Goal: Task Accomplishment & Management: Manage account settings

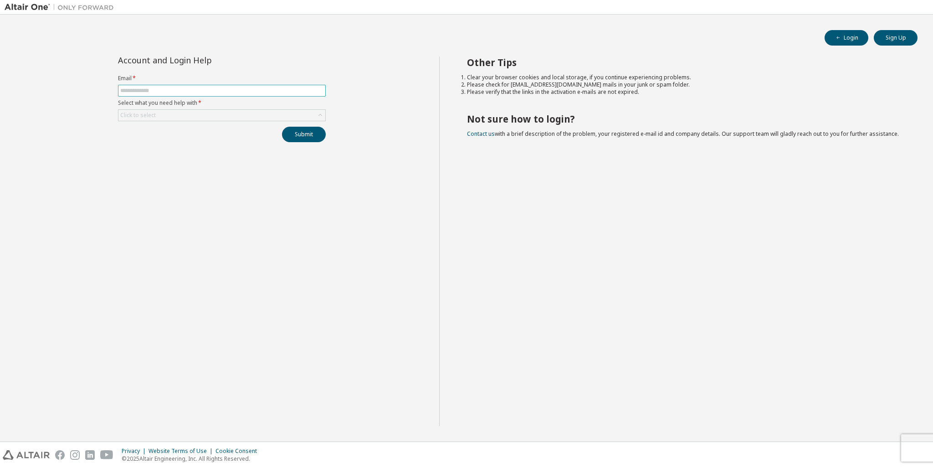
click at [218, 91] on input "text" at bounding box center [221, 90] width 203 height 7
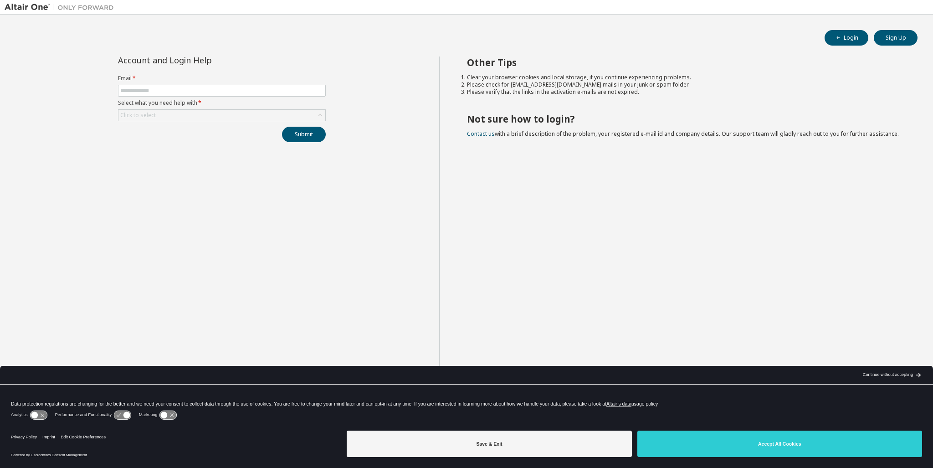
click at [201, 103] on span "*" at bounding box center [199, 103] width 4 height 8
click at [194, 92] on input "text" at bounding box center [221, 90] width 203 height 7
type input "**********"
click at [182, 116] on div "Click to select" at bounding box center [221, 115] width 207 height 11
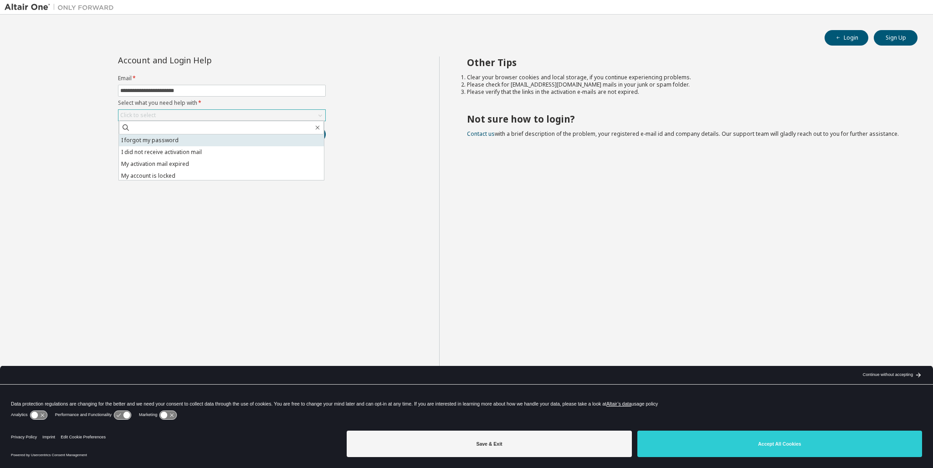
click at [176, 143] on li "I forgot my password" at bounding box center [221, 140] width 205 height 12
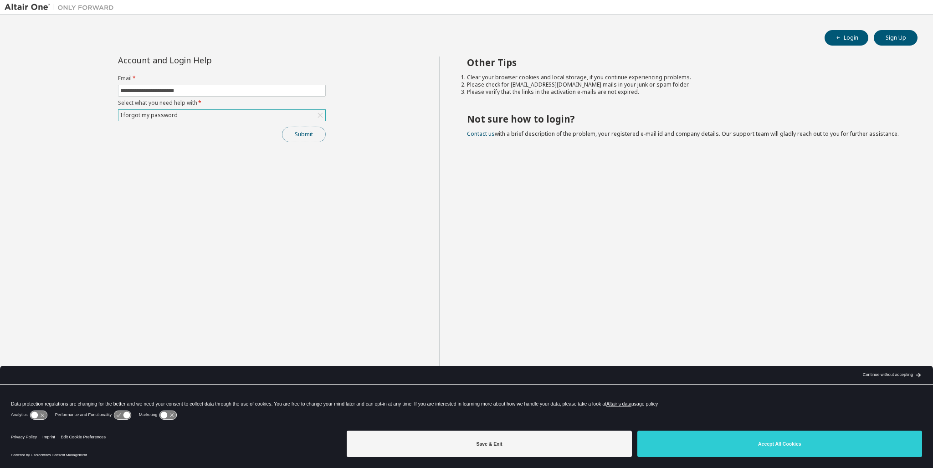
click at [314, 136] on button "Submit" at bounding box center [304, 134] width 44 height 15
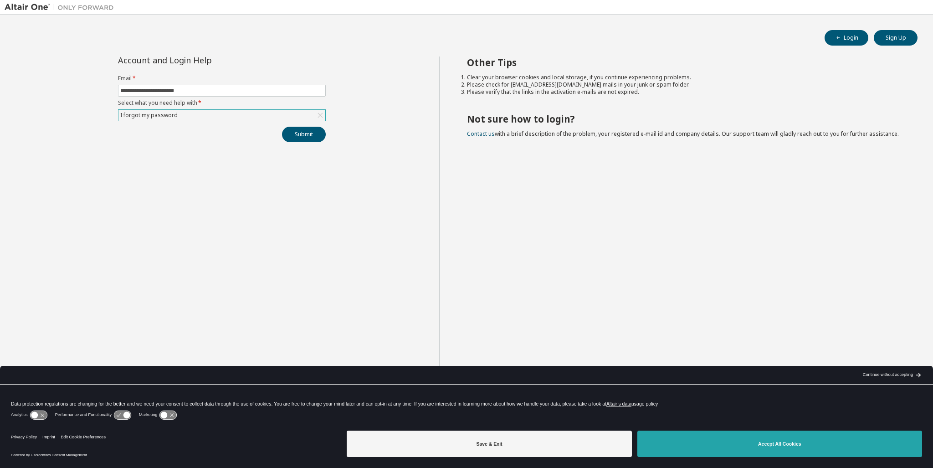
click at [763, 450] on button "Accept All Cookies" at bounding box center [780, 444] width 285 height 26
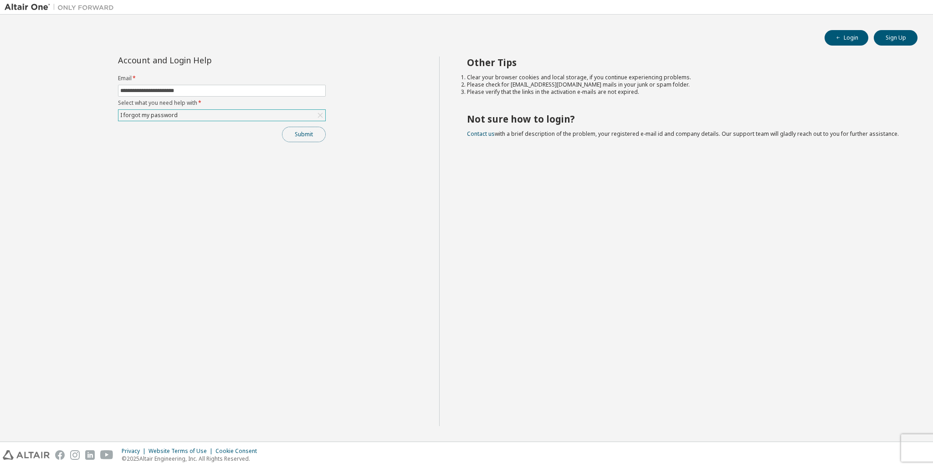
click at [304, 135] on button "Submit" at bounding box center [304, 134] width 44 height 15
